Goal: Download file/media

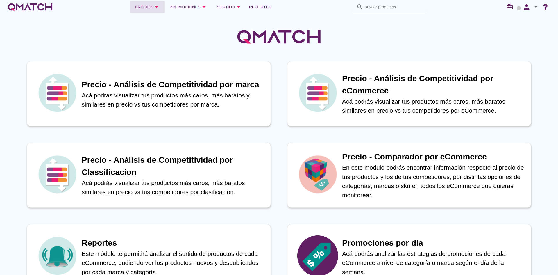
click at [161, 8] on button "Precios arrow_drop_down" at bounding box center [147, 7] width 35 height 12
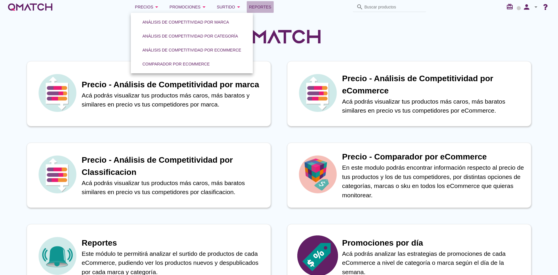
click at [266, 7] on span "Reportes" at bounding box center [260, 6] width 22 height 7
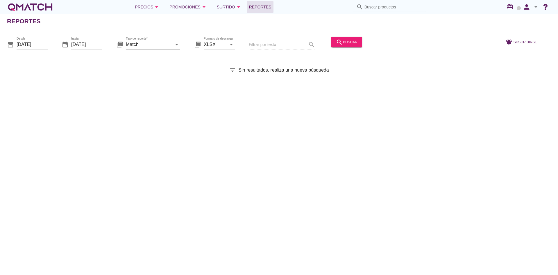
click at [166, 46] on input "Match" at bounding box center [149, 44] width 46 height 9
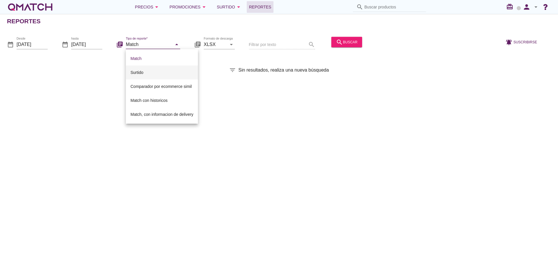
click at [141, 70] on div "Surtido" at bounding box center [161, 72] width 63 height 7
type input "Surtido"
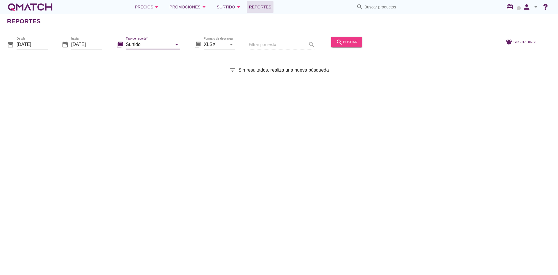
click at [338, 41] on icon "search" at bounding box center [339, 41] width 7 height 7
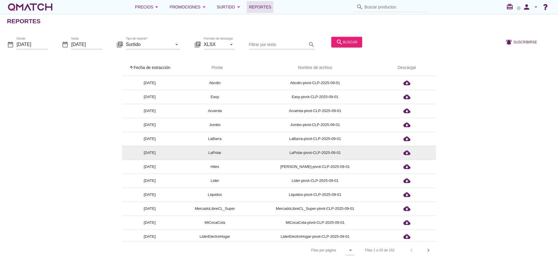
scroll to position [114, 0]
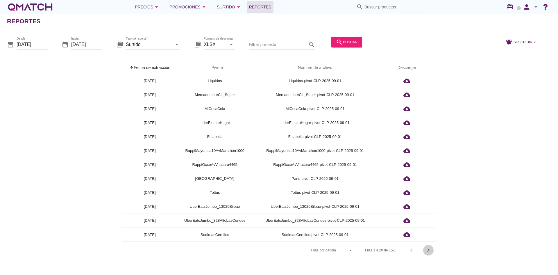
click at [430, 251] on icon "chevron_right" at bounding box center [428, 249] width 7 height 7
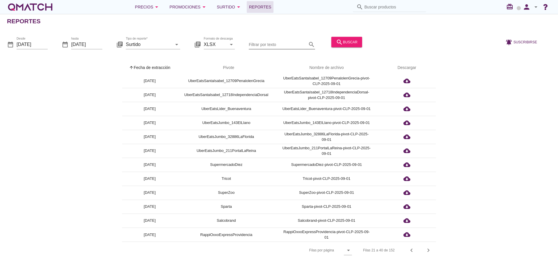
click at [277, 45] on input "Filtrar por texto" at bounding box center [278, 44] width 58 height 9
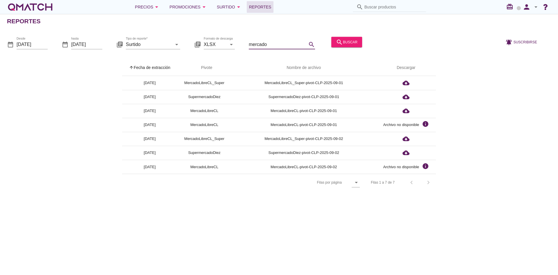
type input "mercado"
click at [261, 242] on div "Reportes date_range Desde [DATE] date_range hasta [DATE] library_books Tipo de …" at bounding box center [279, 144] width 558 height 261
click at [333, 37] on button "search buscar" at bounding box center [346, 42] width 31 height 10
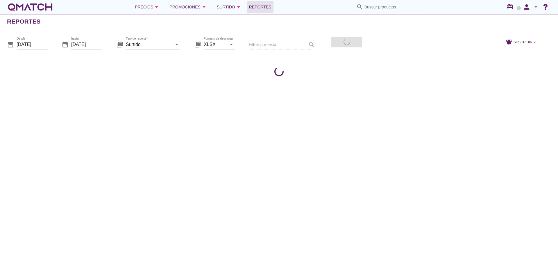
click at [270, 42] on div "Filtrar por texto search" at bounding box center [282, 45] width 66 height 20
click at [276, 43] on div "Filtrar por texto search" at bounding box center [282, 45] width 66 height 20
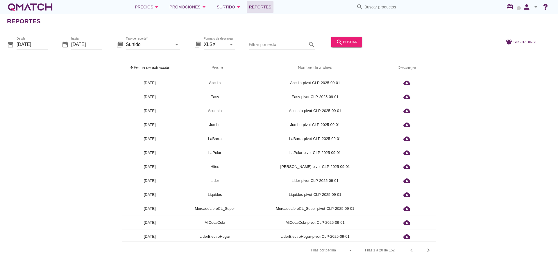
click at [276, 43] on input "Filtrar por texto" at bounding box center [278, 44] width 58 height 9
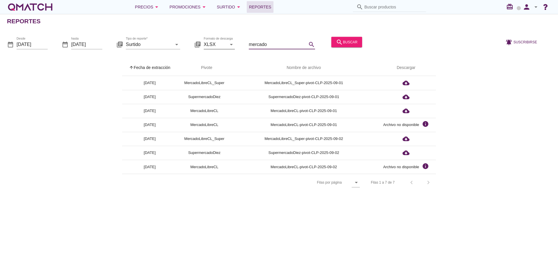
type input "mercado"
click at [229, 44] on icon "arrow_drop_down" at bounding box center [231, 44] width 7 height 7
click at [219, 71] on div "CSV" at bounding box center [219, 72] width 22 height 7
type input "CSV"
click at [348, 39] on div "search buscar" at bounding box center [347, 41] width 22 height 7
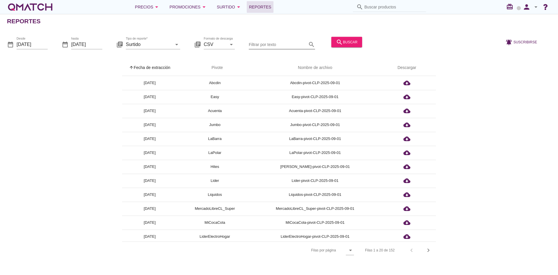
click at [274, 46] on input "Filtrar por texto" at bounding box center [278, 44] width 58 height 9
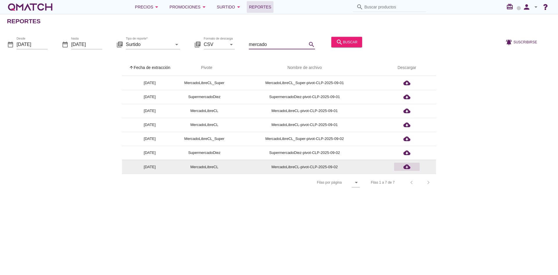
type input "mercado"
click at [408, 165] on icon "cloud_download" at bounding box center [406, 166] width 7 height 7
